Goal: Transaction & Acquisition: Purchase product/service

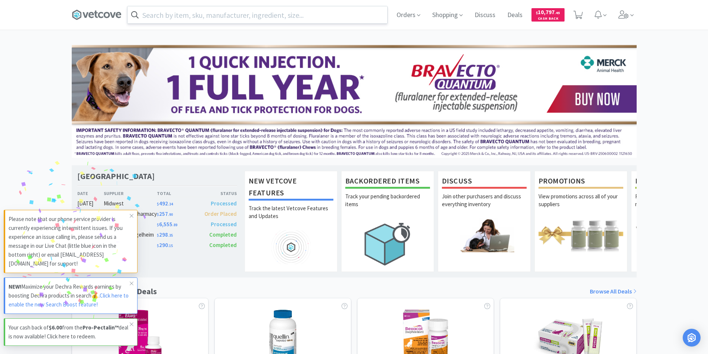
click at [158, 16] on input "text" at bounding box center [257, 14] width 260 height 17
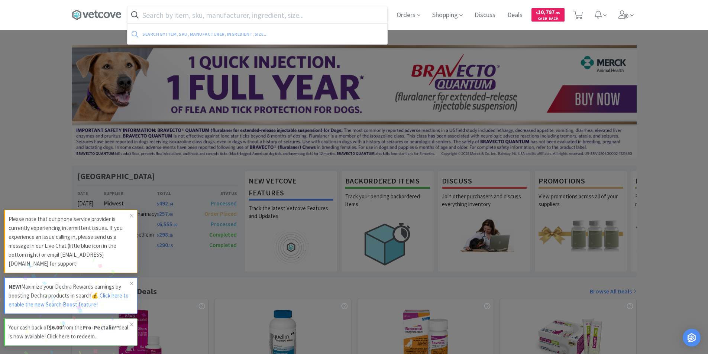
paste input "eterinary Bionet Brio X3Vet Multi-Parameter Veterinary Monitor BrioX3Vet"
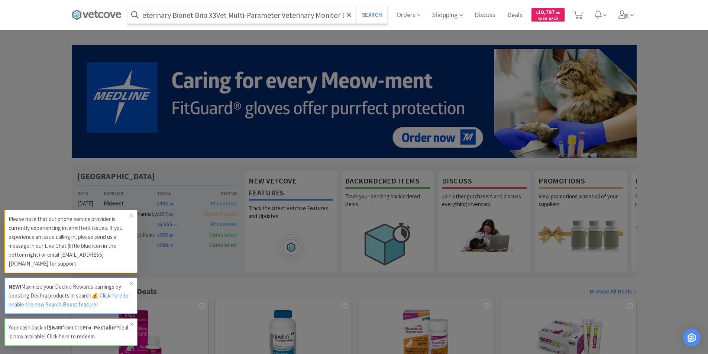
click at [173, 16] on input "eterinary Bionet Brio X3Vet Multi-Parameter Veterinary Monitor BrioX3Vet" at bounding box center [257, 14] width 260 height 17
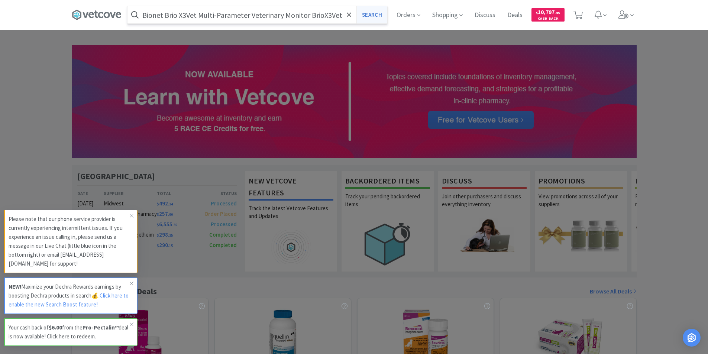
type input "Bionet Brio X3Vet Multi-Parameter Veterinary Monitor BrioX3Vet"
drag, startPoint x: 367, startPoint y: 15, endPoint x: 390, endPoint y: 27, distance: 25.9
click at [367, 16] on button "Search" at bounding box center [371, 14] width 31 height 17
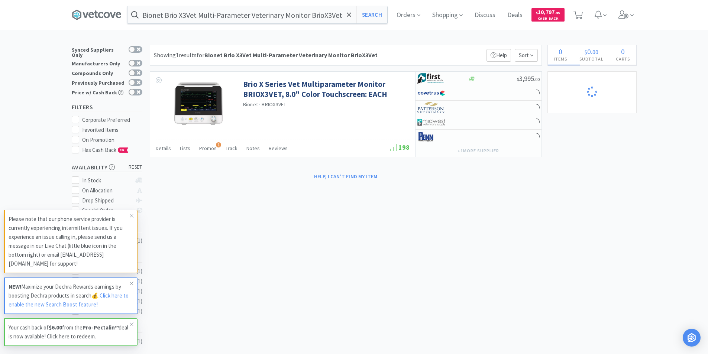
select select "2"
select select "1"
select select "2"
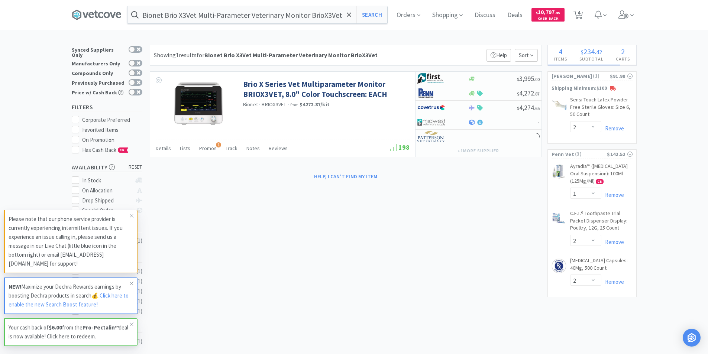
select select "2"
select select "5"
select select "4"
select select "5"
select select "2"
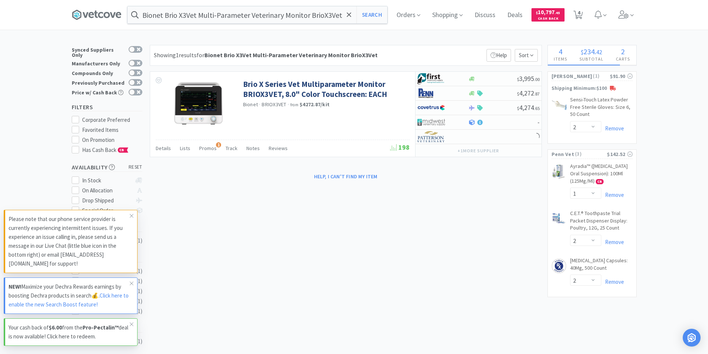
select select "3"
select select "1"
select select "10"
select select "3"
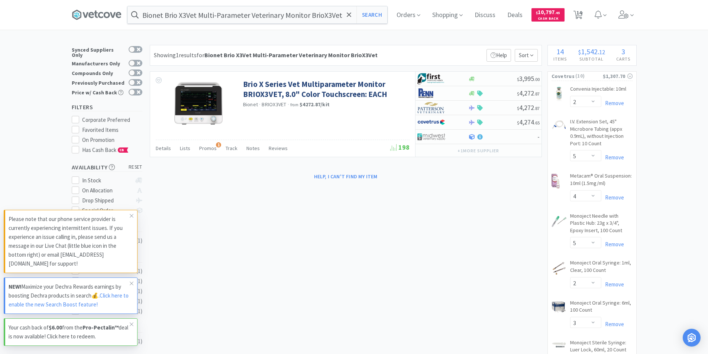
select select "12"
select select "2"
select select "5"
select select "4"
select select "5"
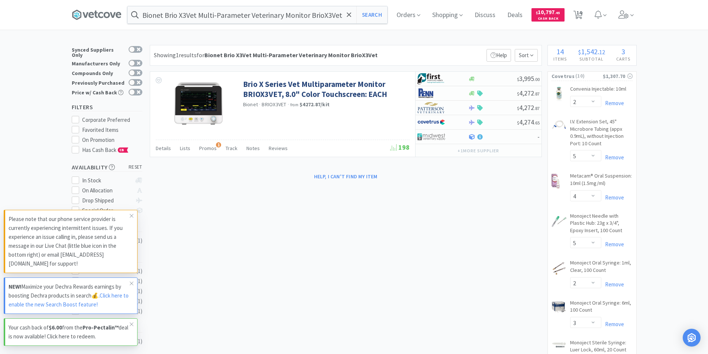
select select "2"
select select "3"
select select "1"
select select "10"
select select "3"
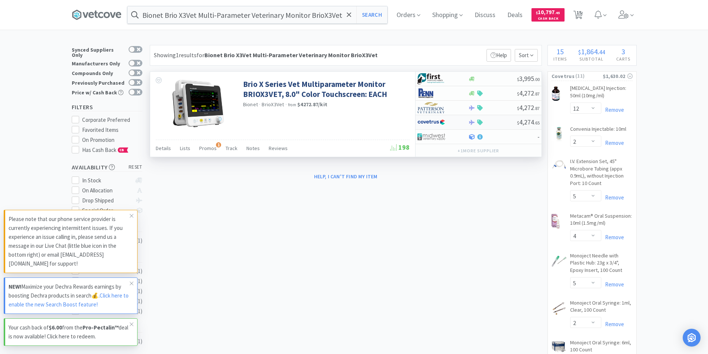
click at [431, 124] on img at bounding box center [431, 122] width 28 height 11
select select "1"
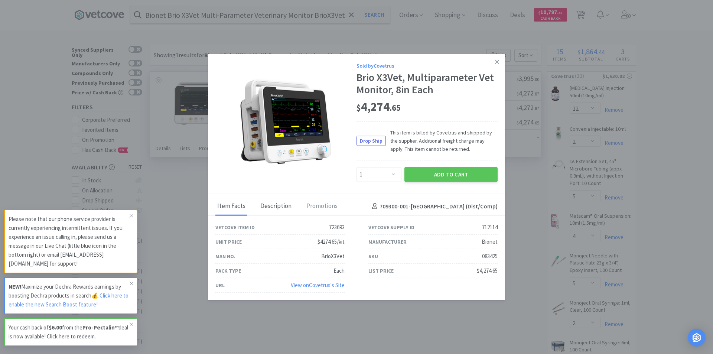
click at [275, 208] on div "Description" at bounding box center [276, 206] width 35 height 19
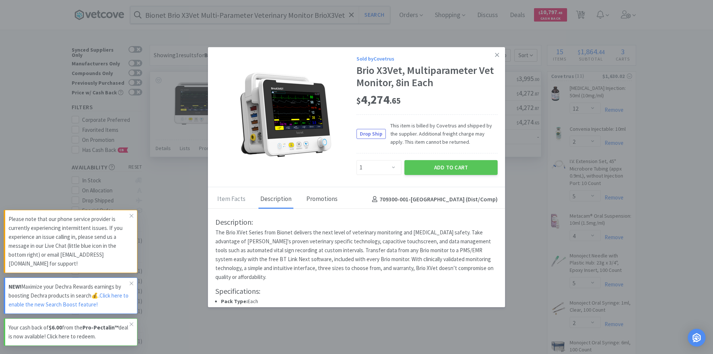
click at [322, 199] on div "Promotions" at bounding box center [322, 199] width 35 height 19
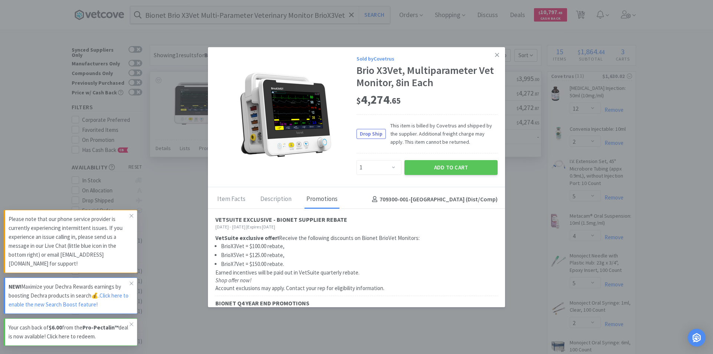
select select "5"
select select "3"
drag, startPoint x: 492, startPoint y: 56, endPoint x: 485, endPoint y: 65, distance: 11.7
click at [495, 56] on icon at bounding box center [497, 55] width 4 height 7
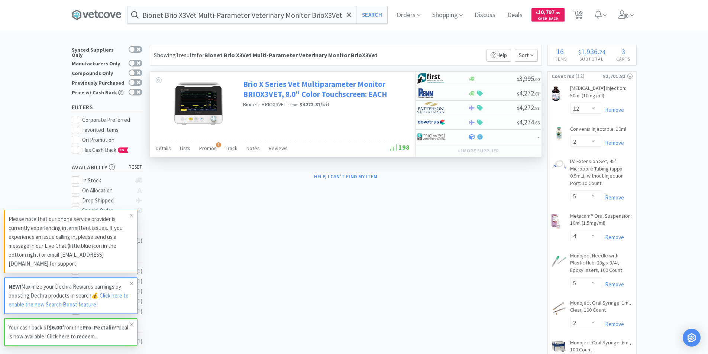
click at [266, 86] on link "Brio X Series Vet Multiparameter Monitor BRIOX3VET, 8.0" Color Touchscreen: EACH" at bounding box center [325, 89] width 165 height 20
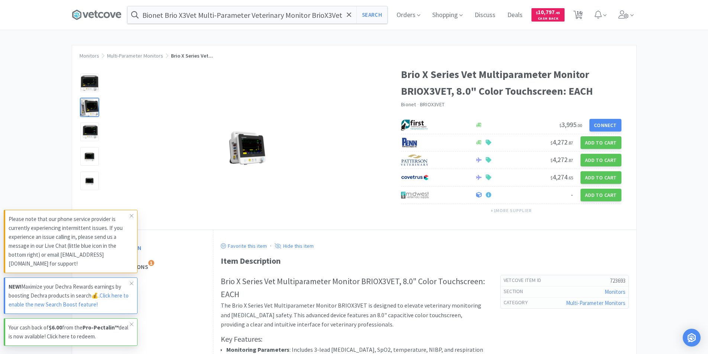
scroll to position [99, 0]
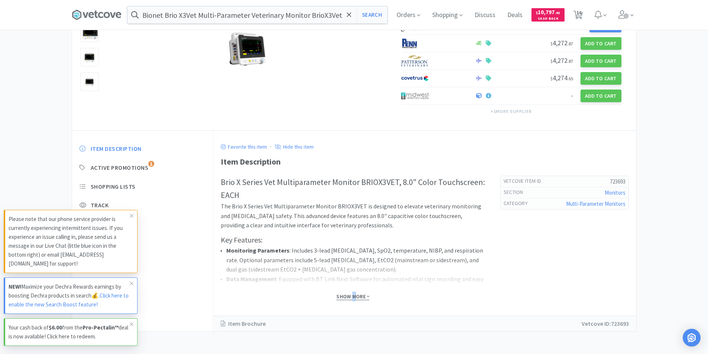
click at [354, 296] on span "Show More" at bounding box center [352, 296] width 33 height 7
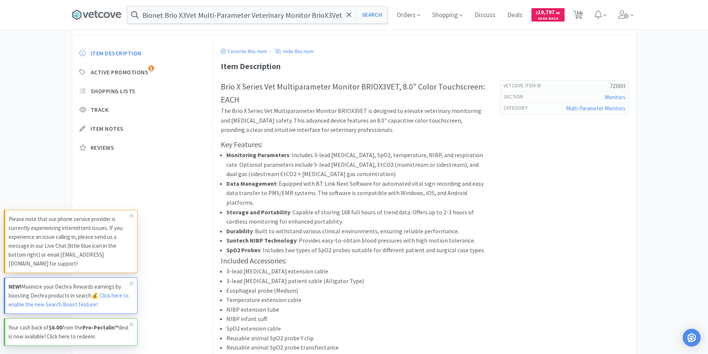
scroll to position [260, 0]
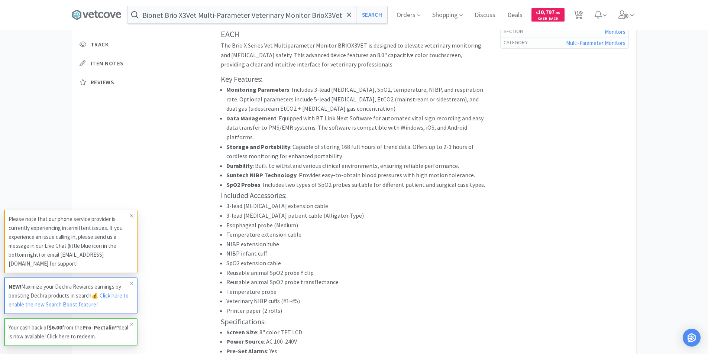
click at [131, 217] on icon at bounding box center [131, 216] width 4 height 6
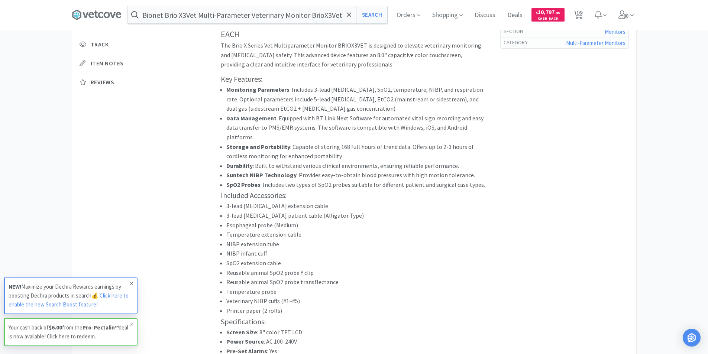
click at [133, 282] on icon at bounding box center [132, 284] width 4 height 4
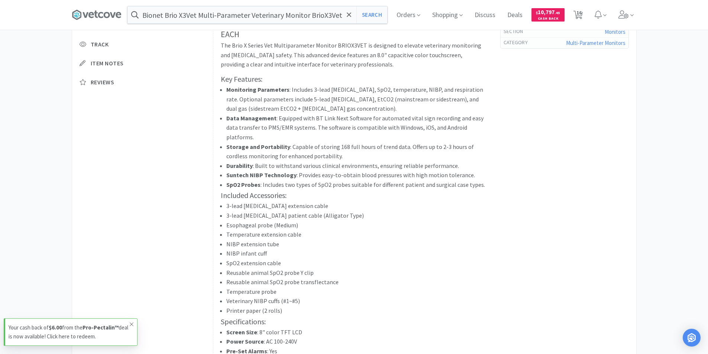
click at [133, 322] on icon at bounding box center [131, 324] width 4 height 6
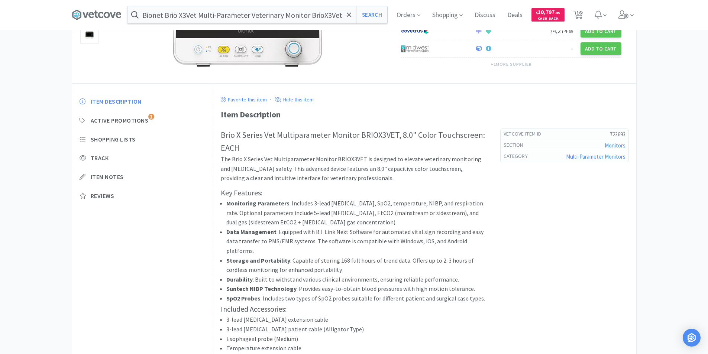
scroll to position [0, 0]
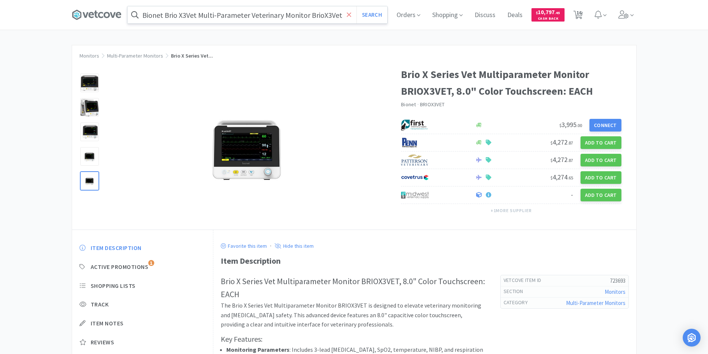
drag, startPoint x: 350, startPoint y: 17, endPoint x: 347, endPoint y: 21, distance: 5.1
click at [349, 19] on span at bounding box center [349, 15] width 9 height 16
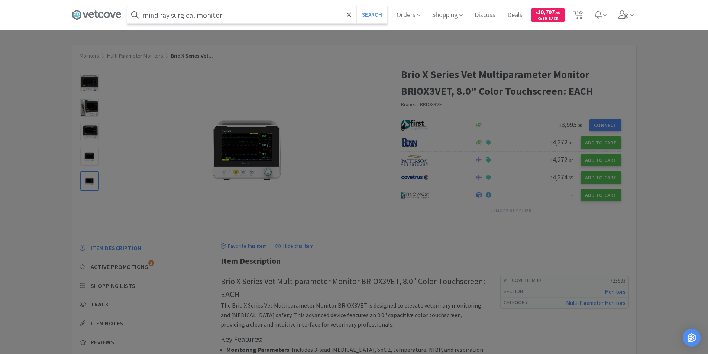
type input "mind ray surgical monitor"
click at [356, 6] on button "Search" at bounding box center [371, 14] width 31 height 17
select select "12"
select select "2"
select select "5"
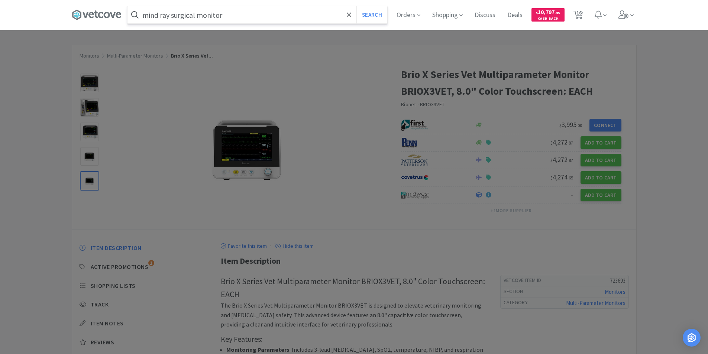
select select "4"
select select "5"
select select "2"
select select "3"
select select "1"
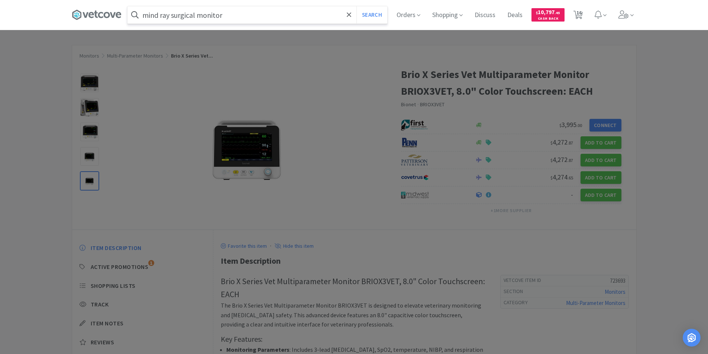
select select "10"
select select "5"
select select "3"
select select "2"
select select "1"
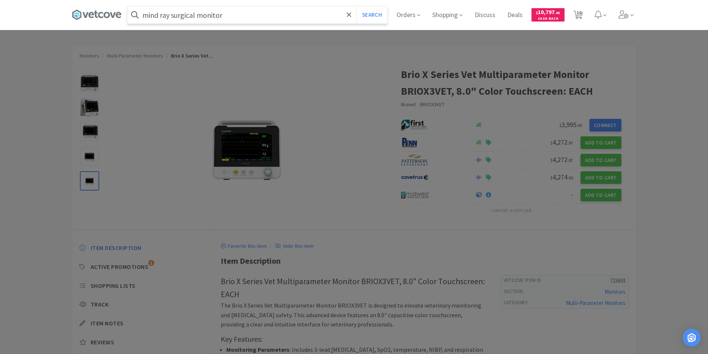
select select "2"
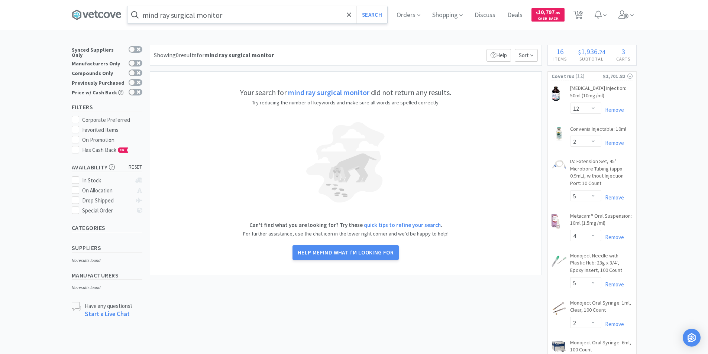
click at [233, 18] on input "mind ray surgical monitor" at bounding box center [257, 14] width 260 height 17
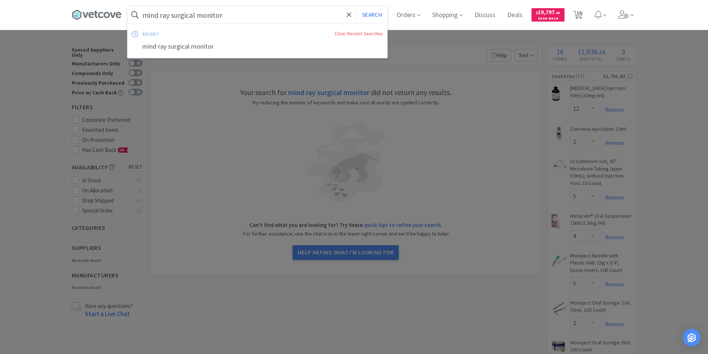
click at [163, 14] on input "mind ray surgical monitor" at bounding box center [257, 14] width 260 height 17
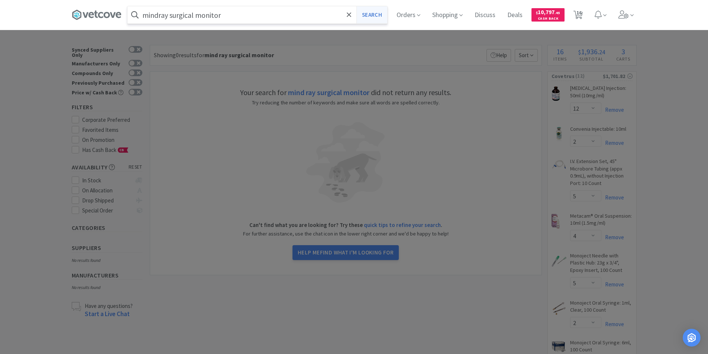
type input "mindray surgical monitor"
click at [372, 17] on button "Search" at bounding box center [371, 14] width 31 height 17
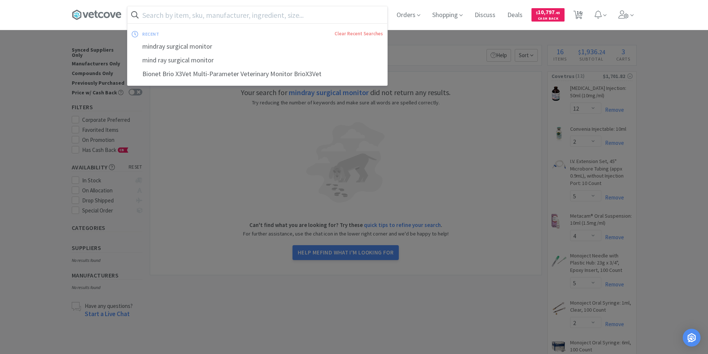
paste input "ePM 10 Vet"
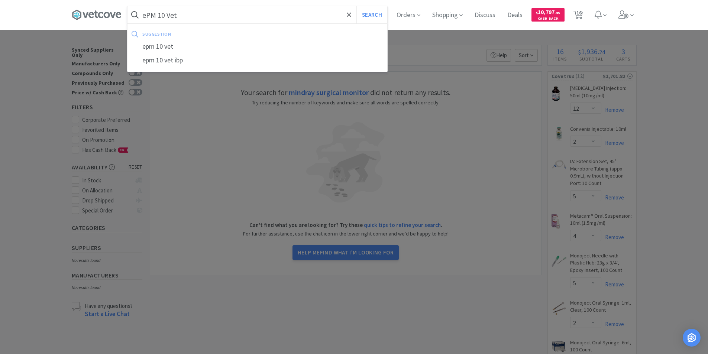
click at [167, 14] on input "ePM 10 Vet" at bounding box center [257, 14] width 260 height 17
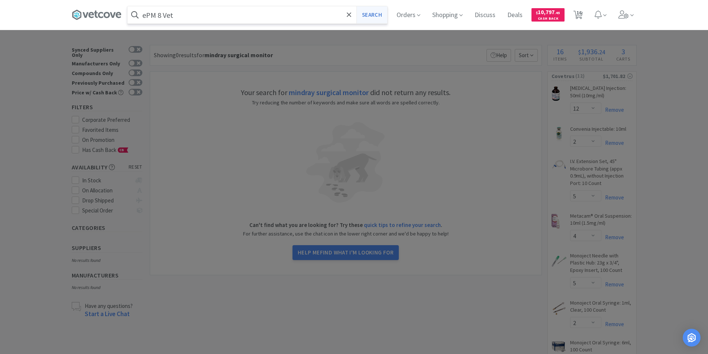
click at [377, 17] on button "Search" at bounding box center [371, 14] width 31 height 17
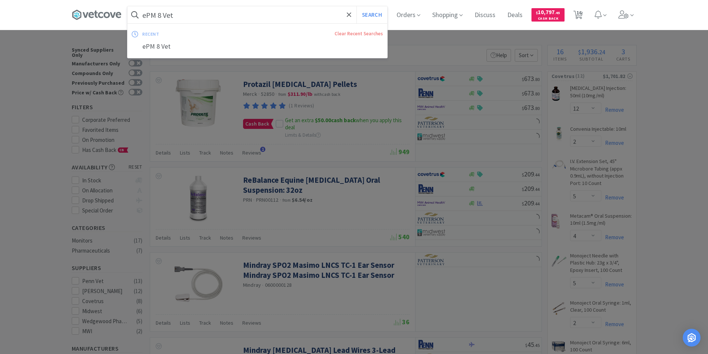
click at [164, 16] on input "ePM 8 Vet" at bounding box center [257, 14] width 260 height 17
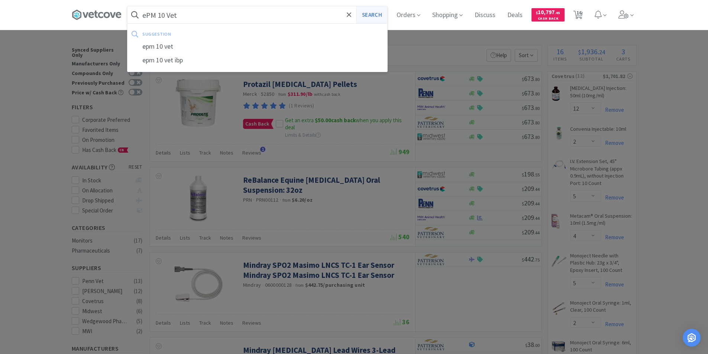
type input "ePM 10 Vet"
drag, startPoint x: 369, startPoint y: 16, endPoint x: 365, endPoint y: 25, distance: 10.1
click at [369, 16] on button "Search" at bounding box center [371, 14] width 31 height 17
